Goal: Find contact information: Find contact information

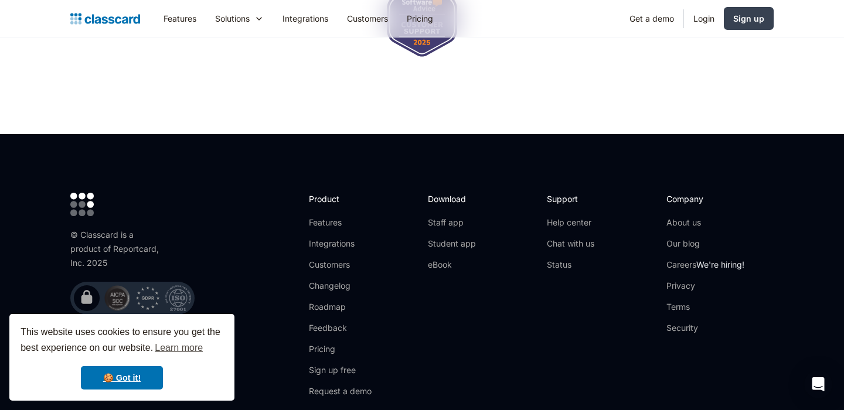
scroll to position [3849, 0]
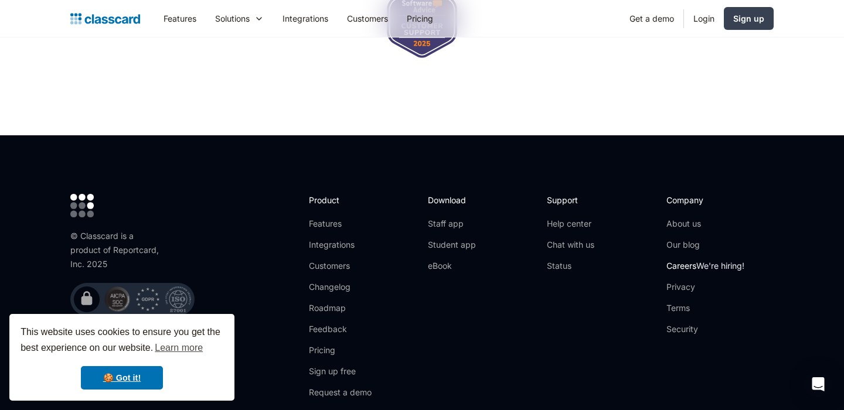
click at [697, 260] on link "Careers We're hiring!" at bounding box center [706, 266] width 78 height 12
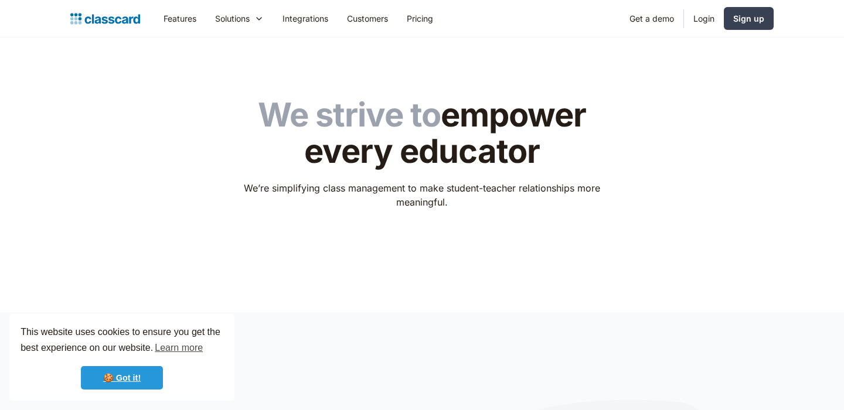
click at [118, 381] on link "🍪 Got it!" at bounding box center [122, 377] width 82 height 23
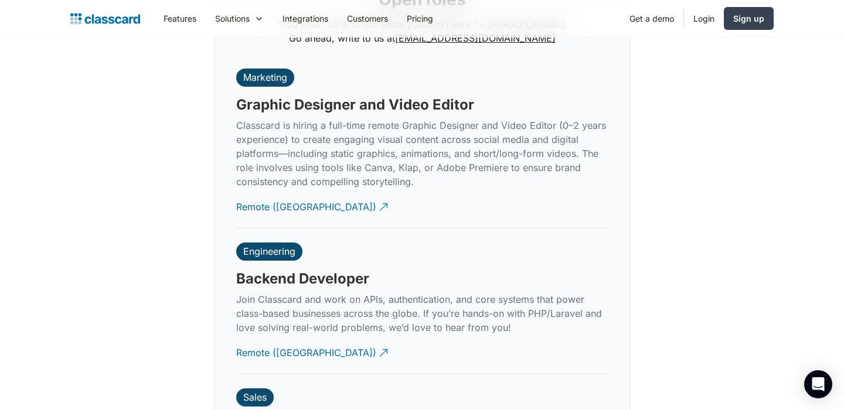
scroll to position [2722, 0]
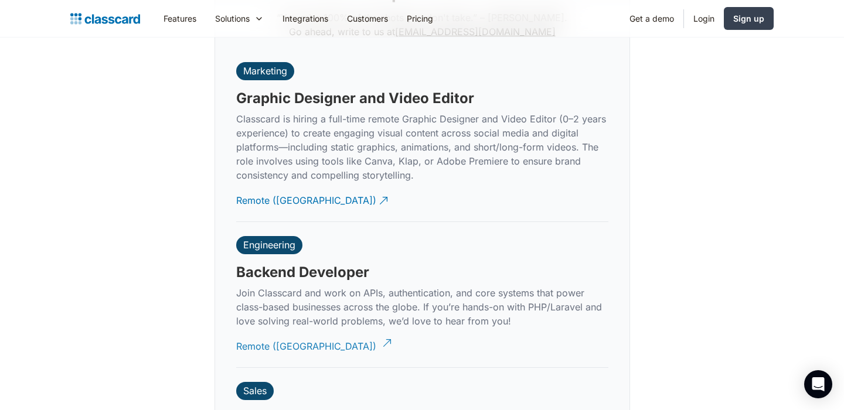
click at [254, 331] on div "Remote ([GEOGRAPHIC_DATA])" at bounding box center [306, 342] width 140 height 23
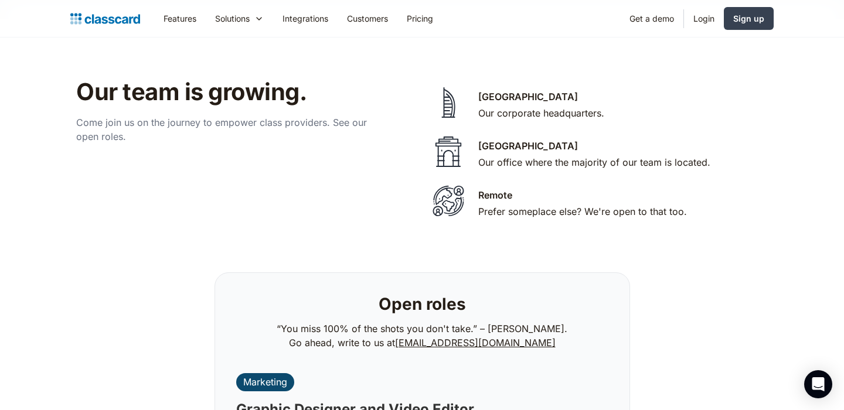
scroll to position [2396, 0]
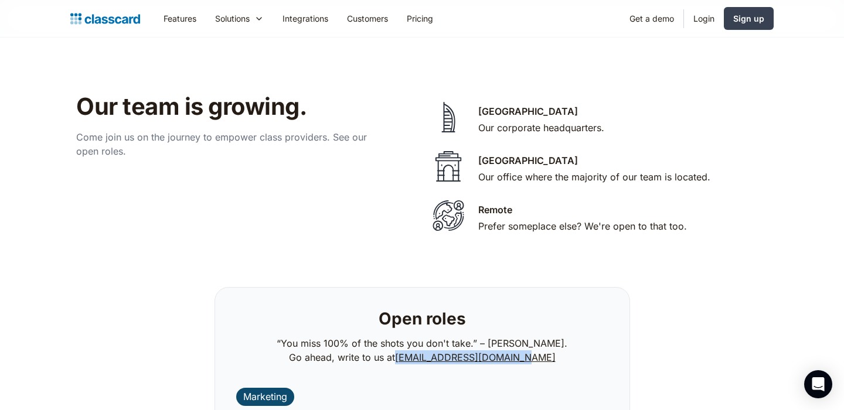
drag, startPoint x: 561, startPoint y: 343, endPoint x: 416, endPoint y: 346, distance: 144.3
click at [416, 346] on div "Open roles “You miss 100% of the shots you don't take.” – [PERSON_NAME]. Go ahe…" at bounding box center [422, 338] width 386 height 72
copy link "[EMAIL_ADDRESS][DOMAIN_NAME]"
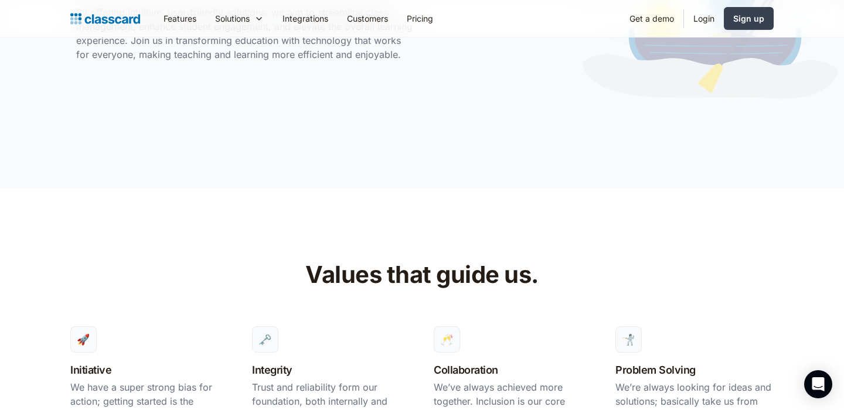
scroll to position [0, 0]
